Goal: Information Seeking & Learning: Learn about a topic

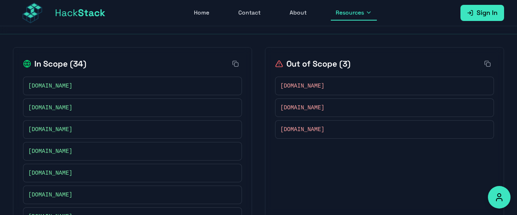
scroll to position [168, 0]
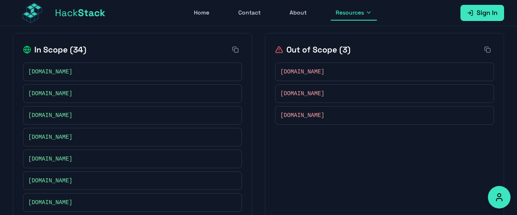
click at [48, 73] on span "[DOMAIN_NAME]" at bounding box center [50, 72] width 44 height 8
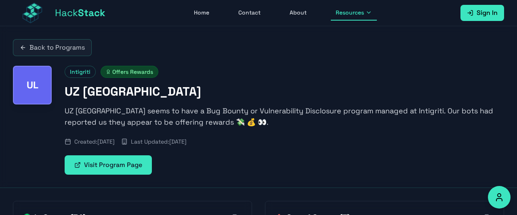
scroll to position [168, 0]
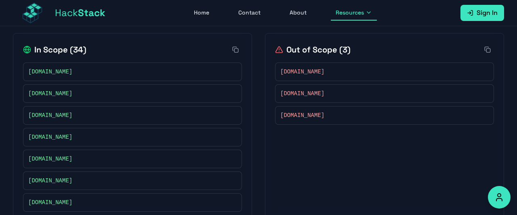
click at [493, 193] on button "Accessibility Options" at bounding box center [499, 197] width 23 height 23
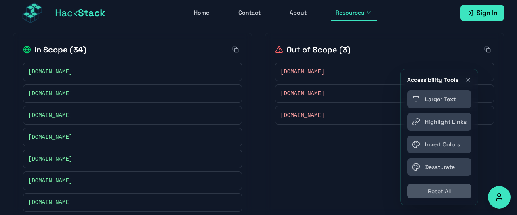
click at [467, 80] on icon "Close accessibility toolbar" at bounding box center [468, 80] width 6 height 6
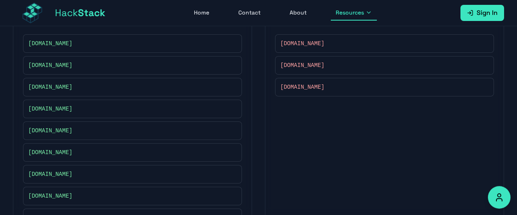
scroll to position [252, 0]
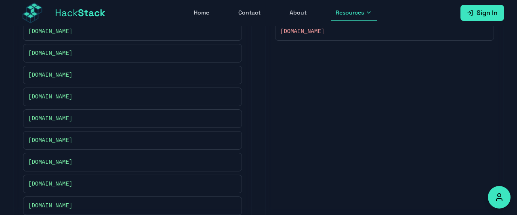
click at [72, 94] on span "[DOMAIN_NAME]" at bounding box center [50, 97] width 44 height 8
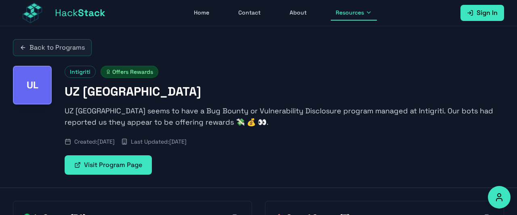
scroll to position [252, 0]
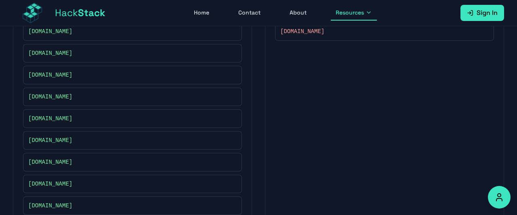
click at [55, 160] on span "[DOMAIN_NAME]" at bounding box center [50, 162] width 44 height 8
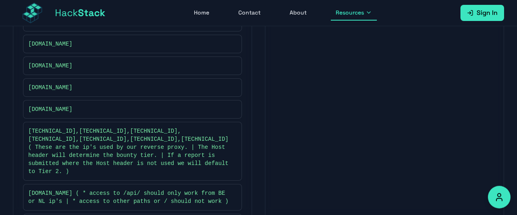
scroll to position [336, 0]
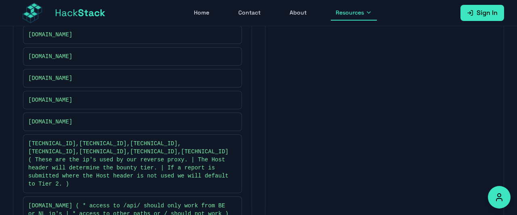
click at [62, 120] on span "[DOMAIN_NAME]" at bounding box center [50, 122] width 44 height 8
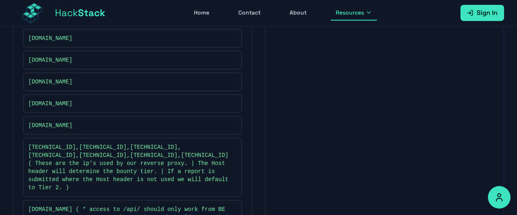
scroll to position [336, 0]
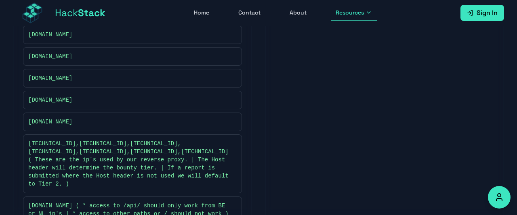
click at [39, 118] on span "[DOMAIN_NAME]" at bounding box center [50, 122] width 44 height 8
click at [67, 118] on span "[DOMAIN_NAME]" at bounding box center [50, 122] width 44 height 8
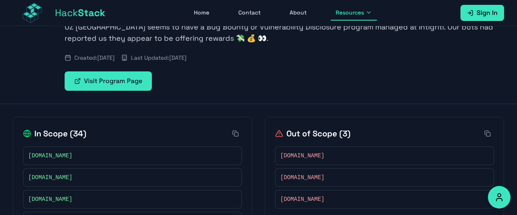
scroll to position [252, 0]
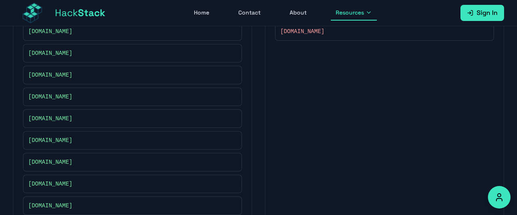
click at [72, 138] on span "[DOMAIN_NAME]" at bounding box center [50, 140] width 44 height 8
